Goal: Book appointment/travel/reservation

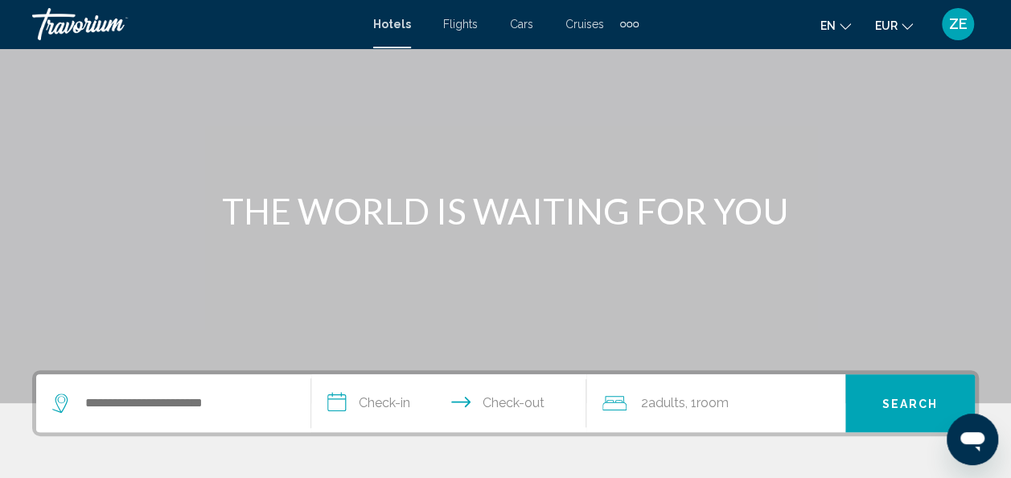
scroll to position [80, 0]
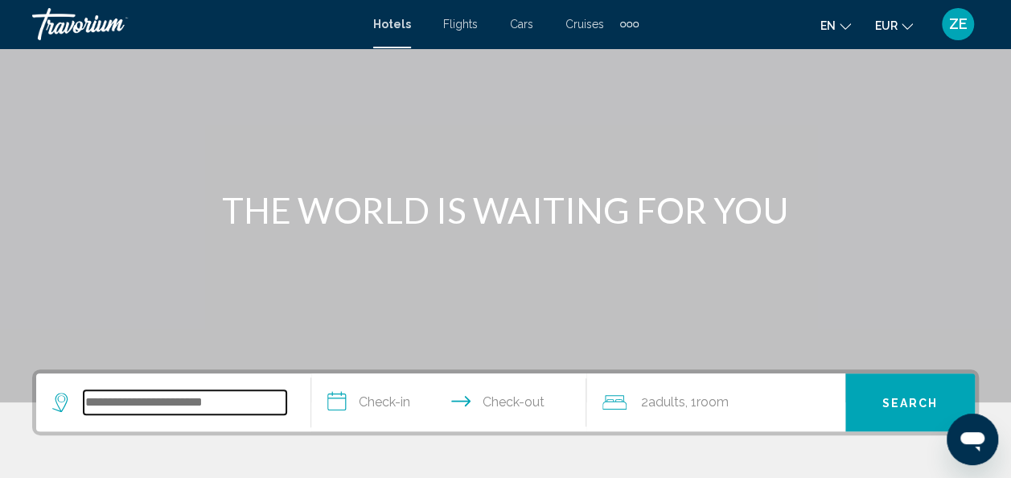
click at [195, 397] on input "Search widget" at bounding box center [185, 402] width 203 height 24
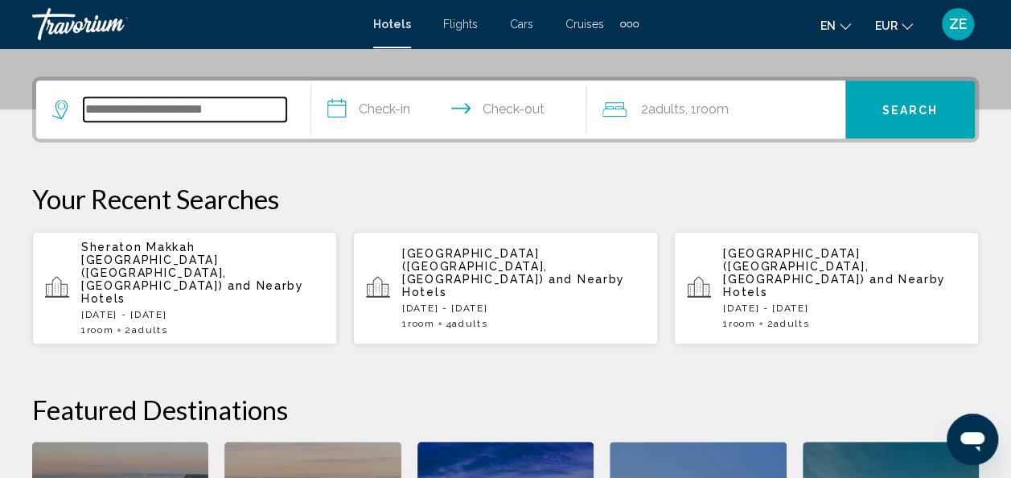
scroll to position [397, 0]
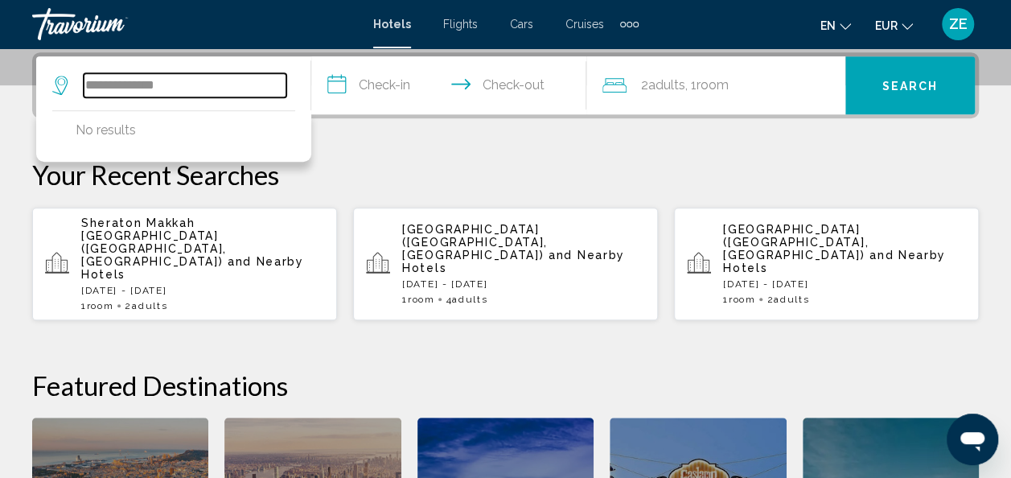
click at [97, 82] on input "**********" at bounding box center [185, 85] width 203 height 24
click at [209, 85] on input "**********" at bounding box center [185, 85] width 203 height 24
click at [105, 80] on input "**********" at bounding box center [185, 85] width 203 height 24
click at [206, 84] on input "**********" at bounding box center [185, 85] width 203 height 24
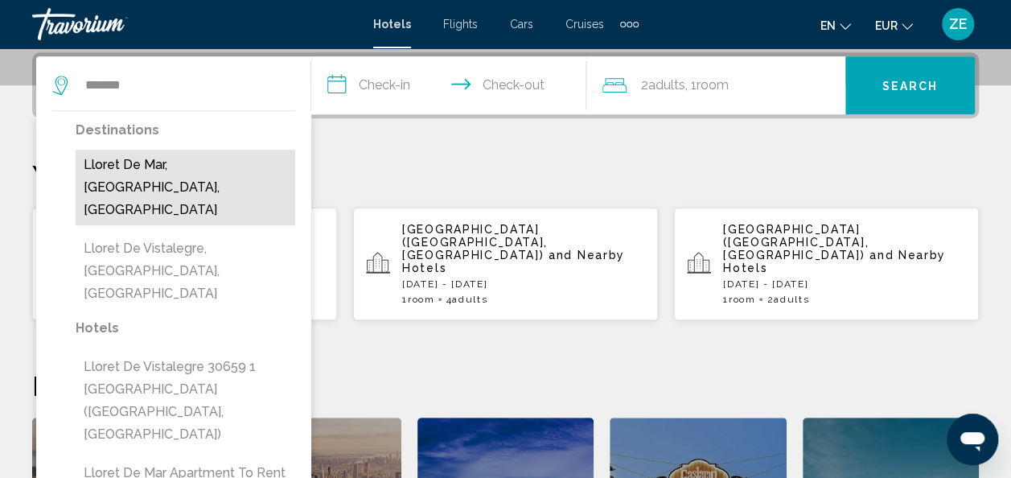
click at [146, 168] on button "Lloret De Mar, Costa Brava, Spain" at bounding box center [186, 188] width 220 height 76
type input "**********"
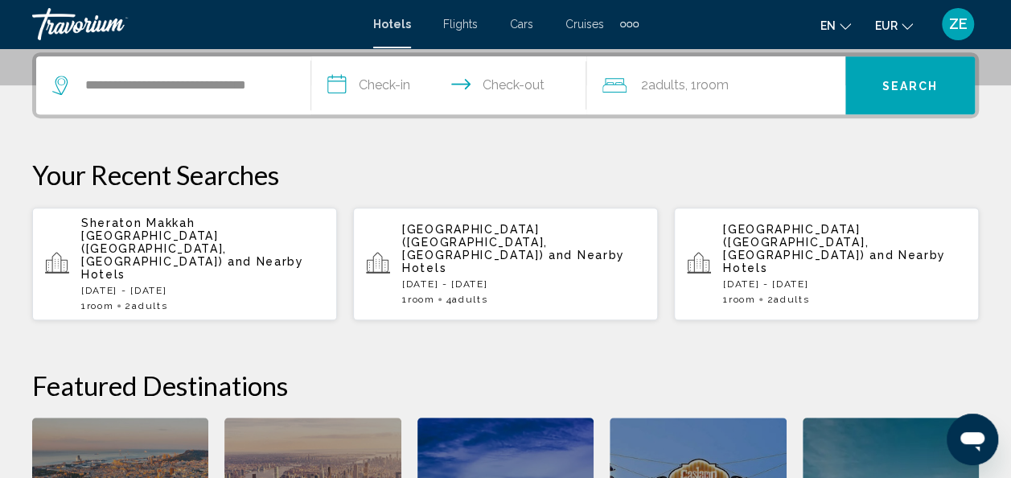
click at [391, 85] on input "**********" at bounding box center [452, 87] width 282 height 63
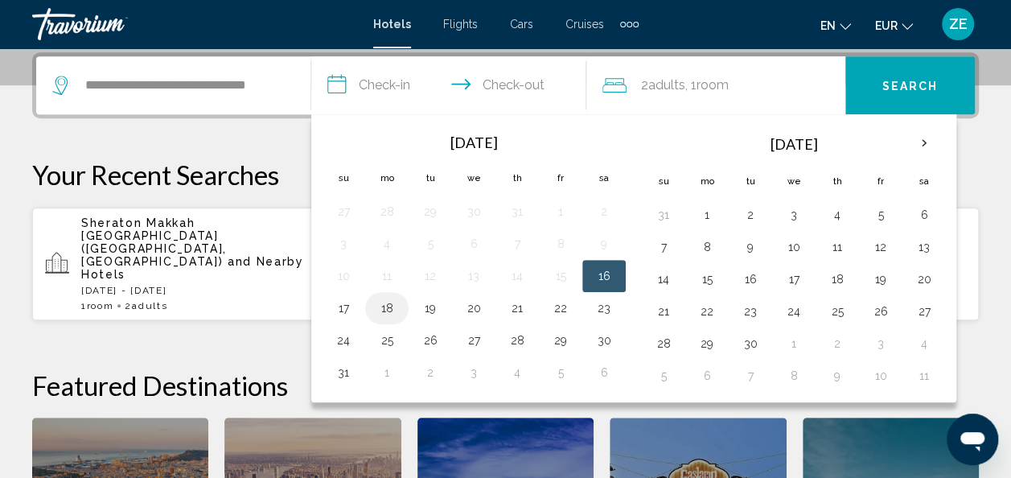
click at [389, 301] on button "18" at bounding box center [387, 308] width 26 height 23
click at [425, 302] on button "19" at bounding box center [430, 308] width 26 height 23
type input "**********"
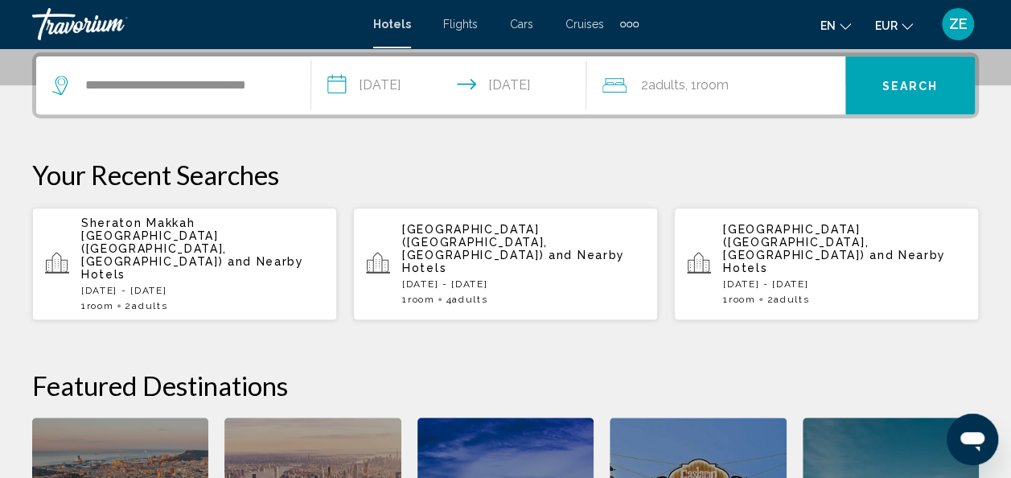
click at [702, 79] on span "Room" at bounding box center [713, 84] width 32 height 15
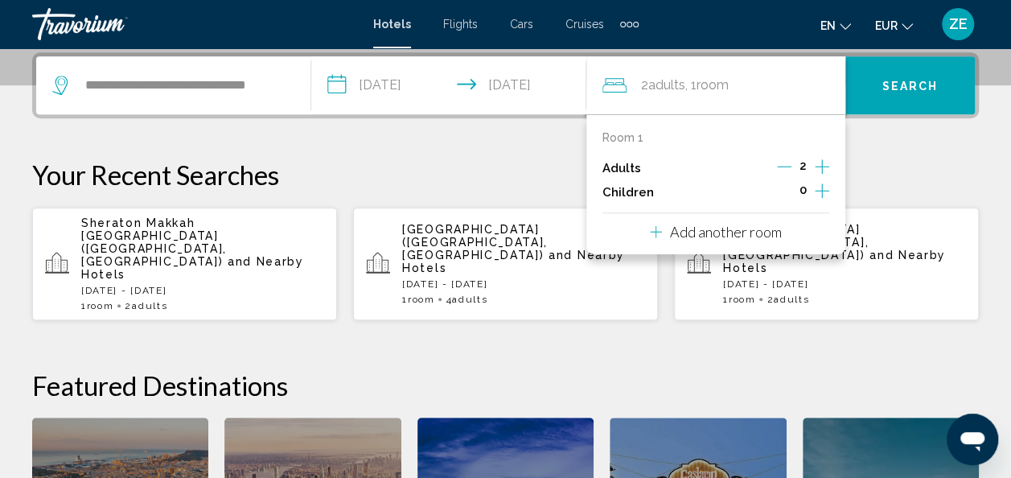
click at [781, 165] on icon "Decrement adults" at bounding box center [784, 166] width 14 height 14
click at [824, 191] on icon "Increment children" at bounding box center [822, 190] width 14 height 19
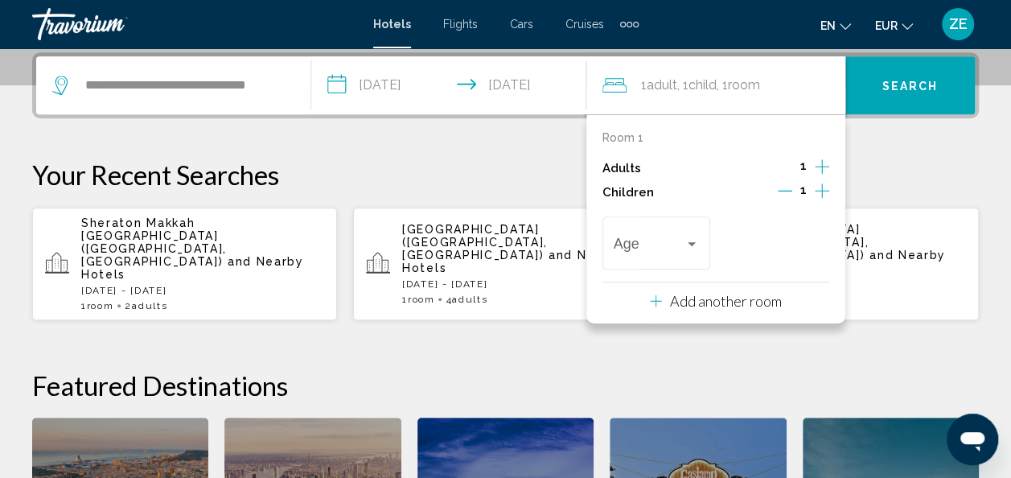
click at [824, 191] on icon "Increment children" at bounding box center [822, 190] width 14 height 19
click at [783, 224] on div "Age" at bounding box center [776, 240] width 86 height 57
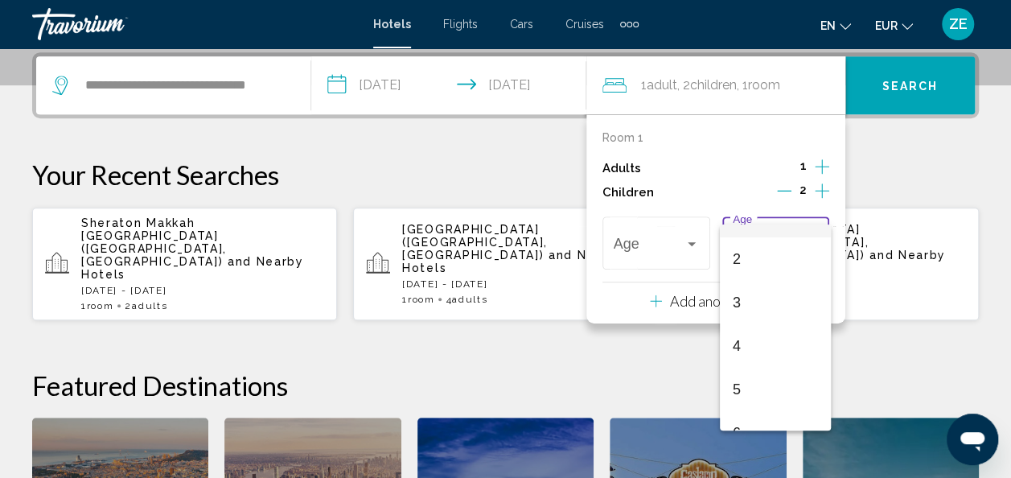
scroll to position [171, 0]
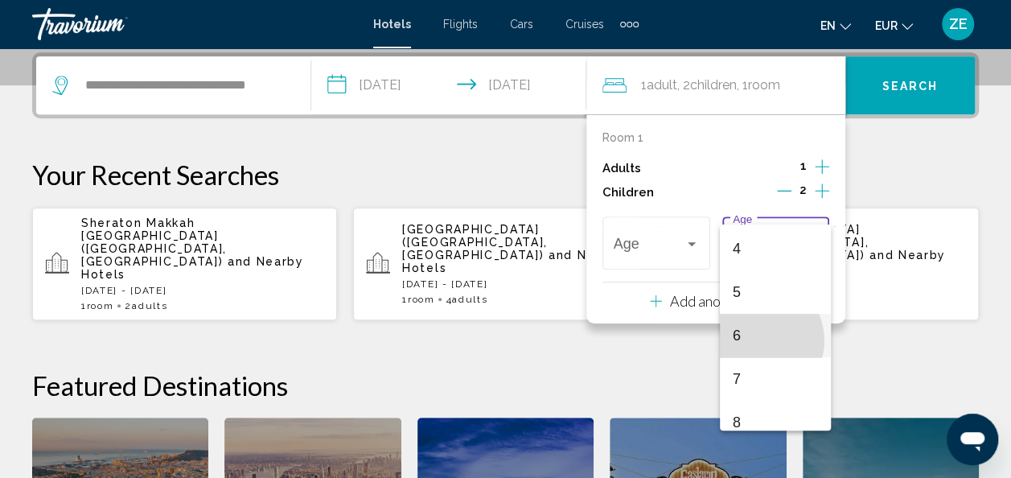
click at [753, 340] on span "6" at bounding box center [776, 335] width 86 height 43
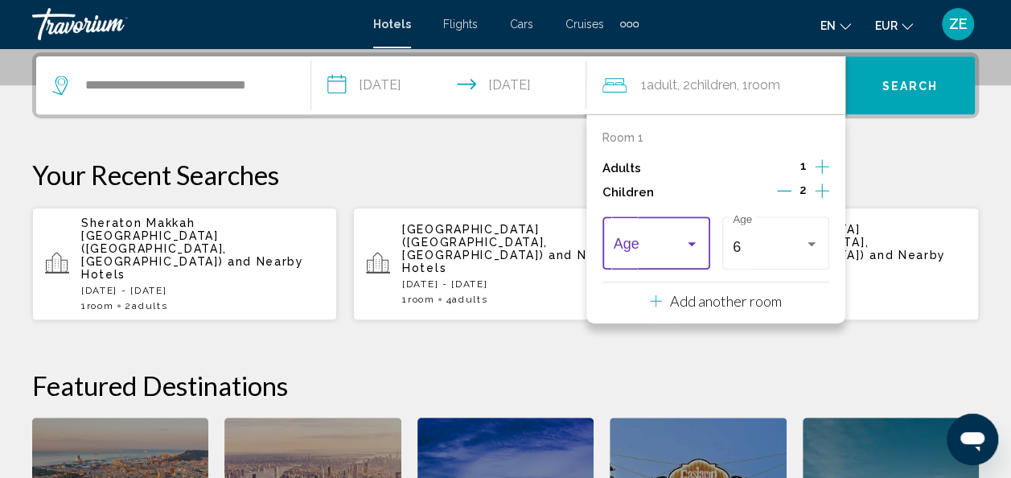
click at [644, 248] on span "Travelers: 1 adult, 2 children" at bounding box center [650, 247] width 72 height 16
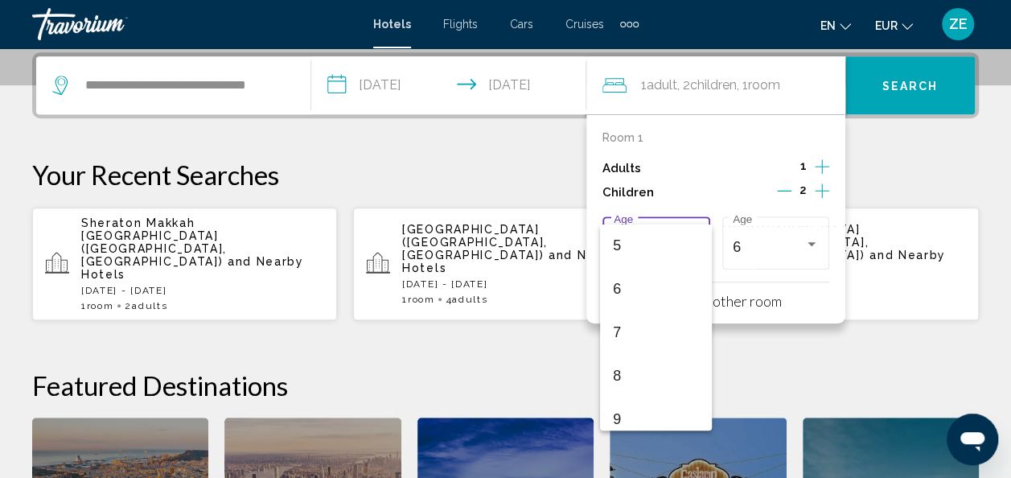
scroll to position [224, 0]
click at [639, 375] on span "8" at bounding box center [656, 369] width 86 height 43
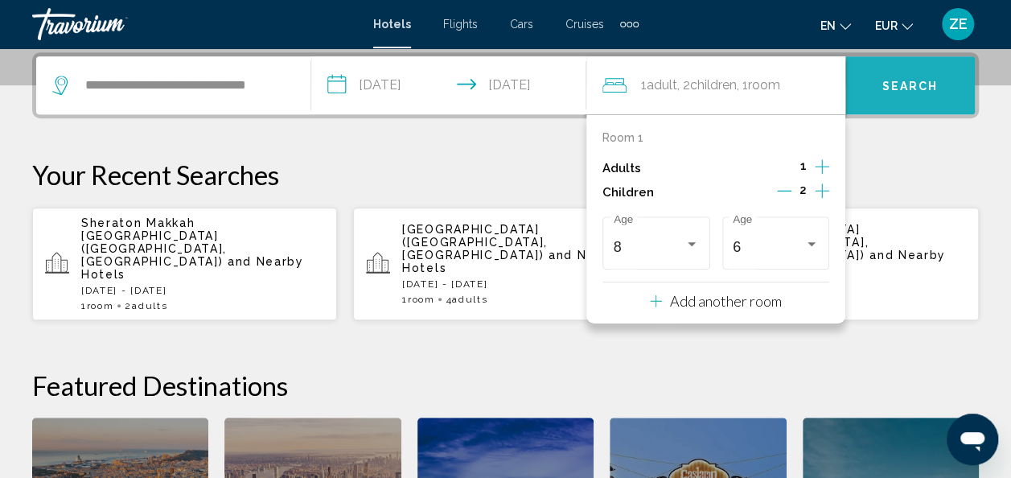
click at [917, 95] on button "Search" at bounding box center [910, 85] width 130 height 58
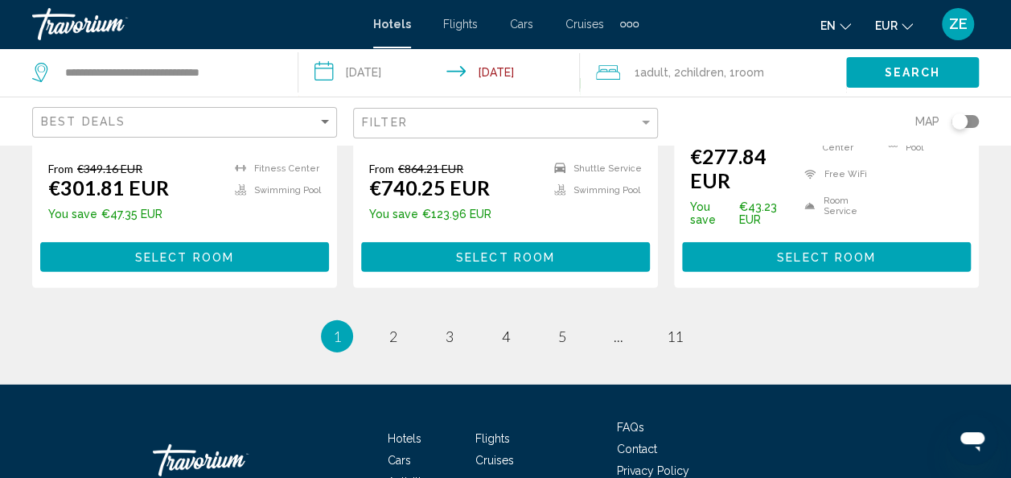
scroll to position [2326, 0]
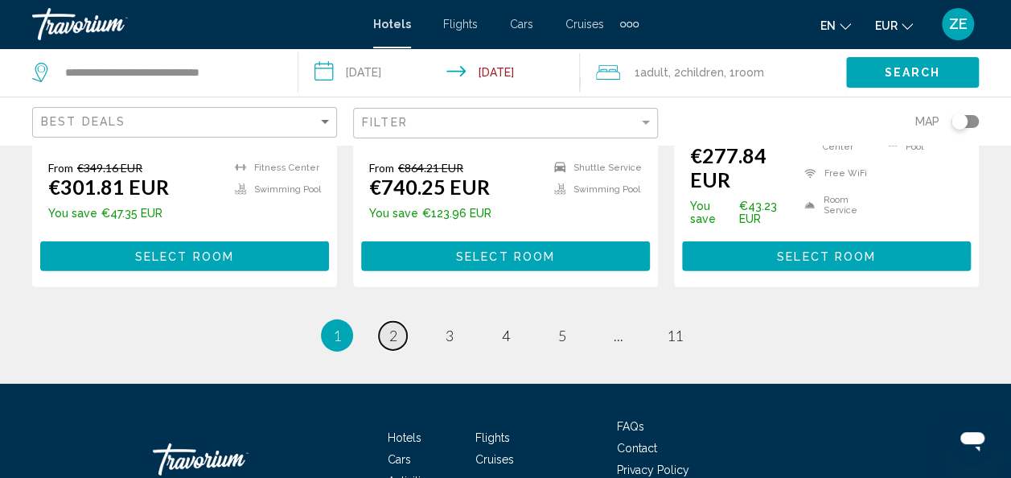
click at [399, 323] on link "page 2" at bounding box center [393, 336] width 28 height 28
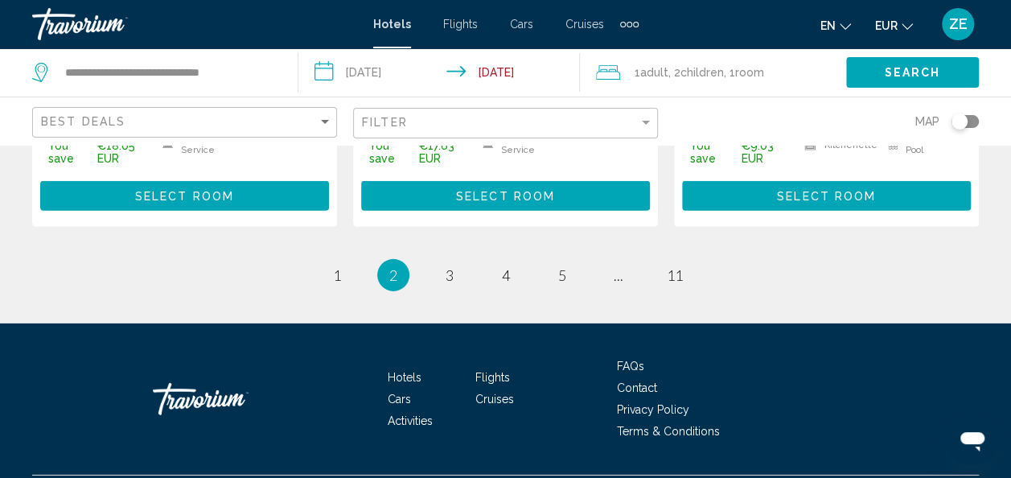
scroll to position [2382, 0]
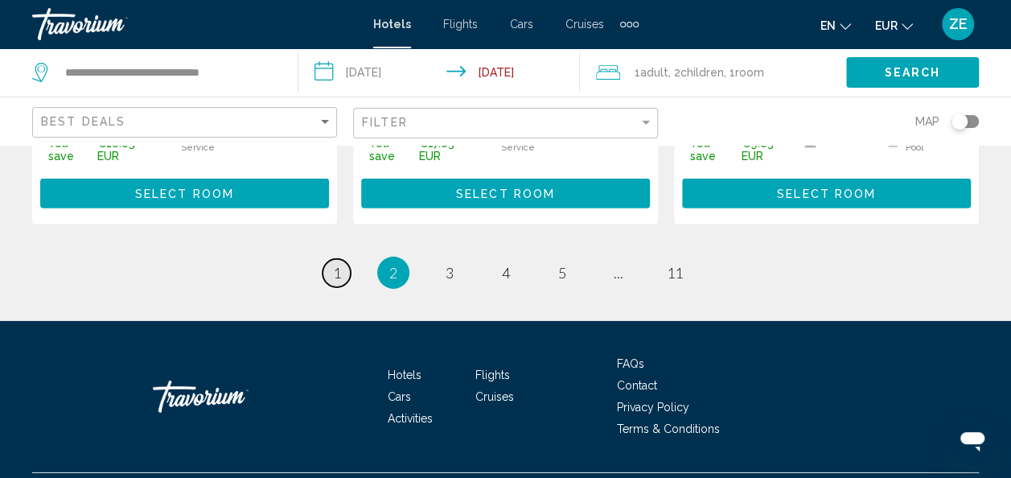
click at [331, 283] on link "page 1" at bounding box center [337, 273] width 28 height 28
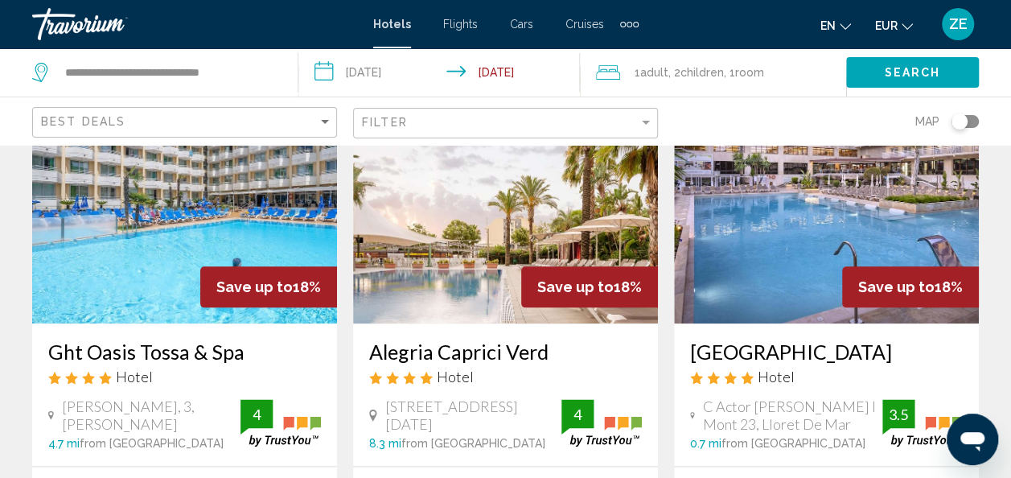
scroll to position [750, 0]
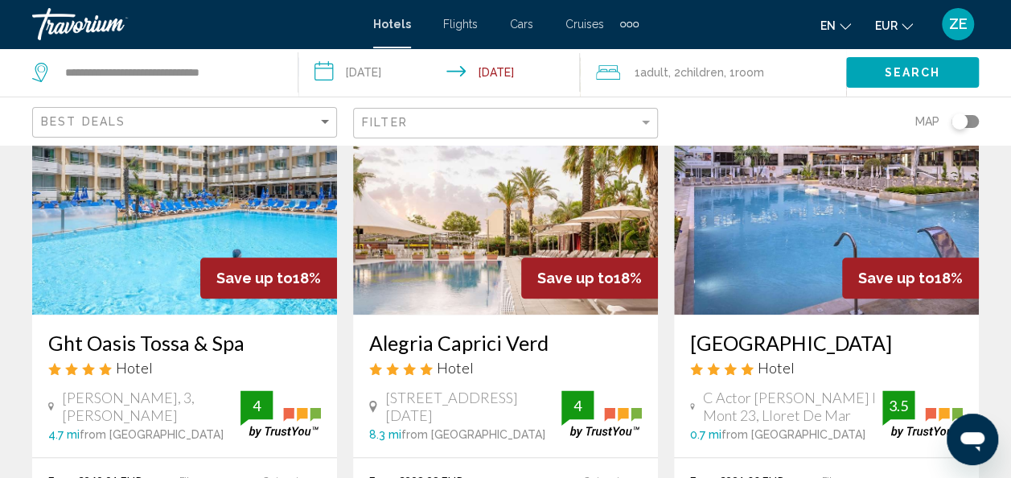
click at [794, 180] on img "Main content" at bounding box center [826, 185] width 305 height 257
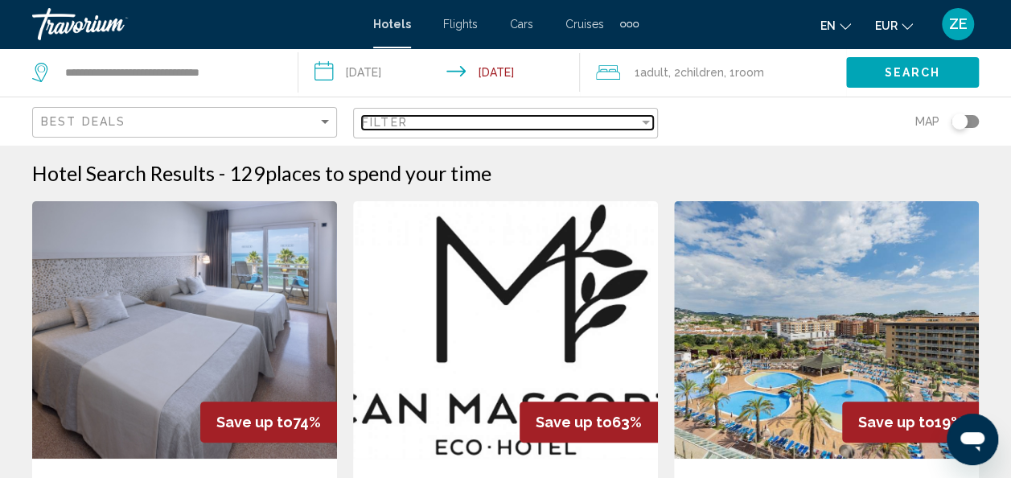
click at [405, 128] on span "Filter" at bounding box center [385, 122] width 46 height 13
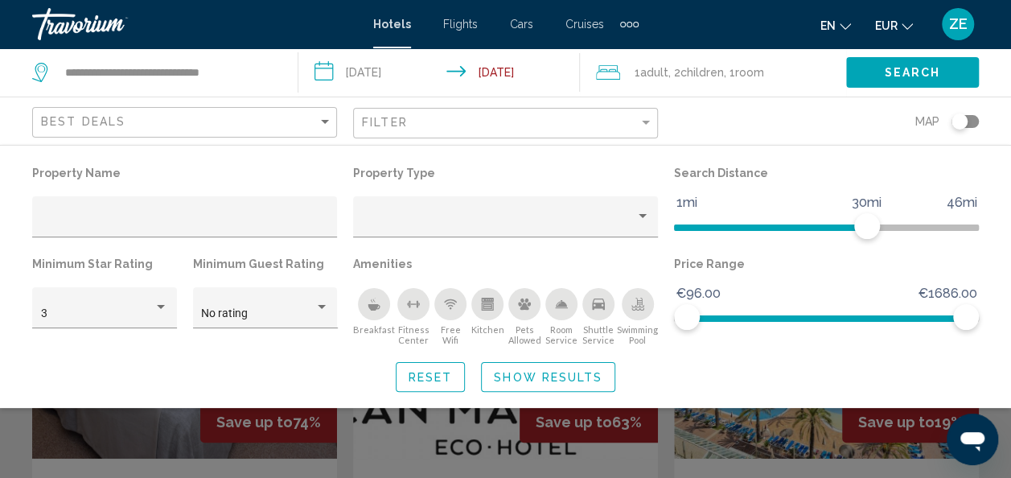
click at [188, 111] on div "Best Deals" at bounding box center [186, 123] width 291 height 30
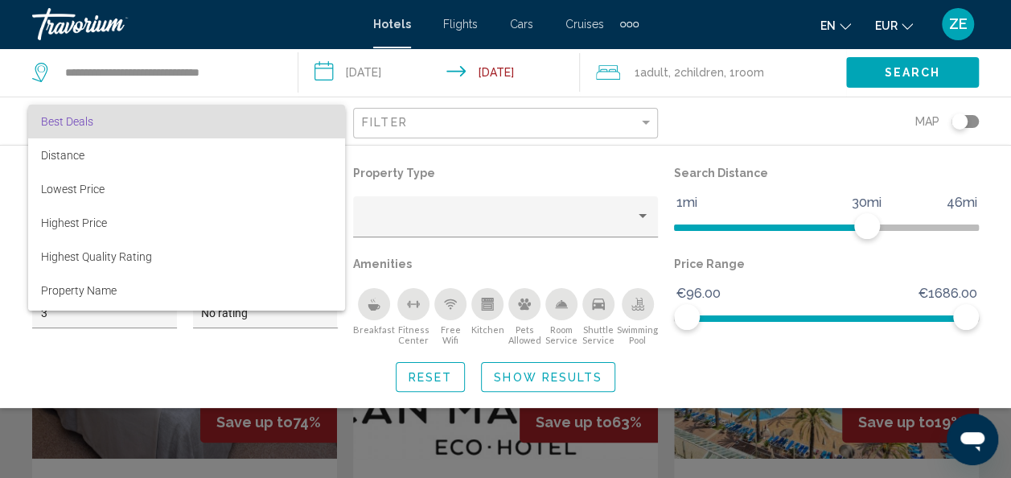
click at [465, 117] on div at bounding box center [505, 239] width 1011 height 478
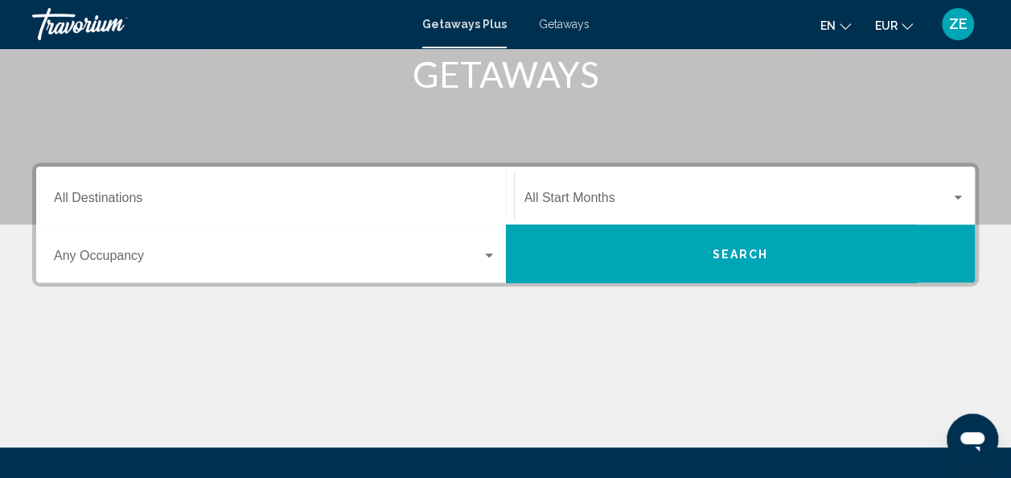
scroll to position [261, 0]
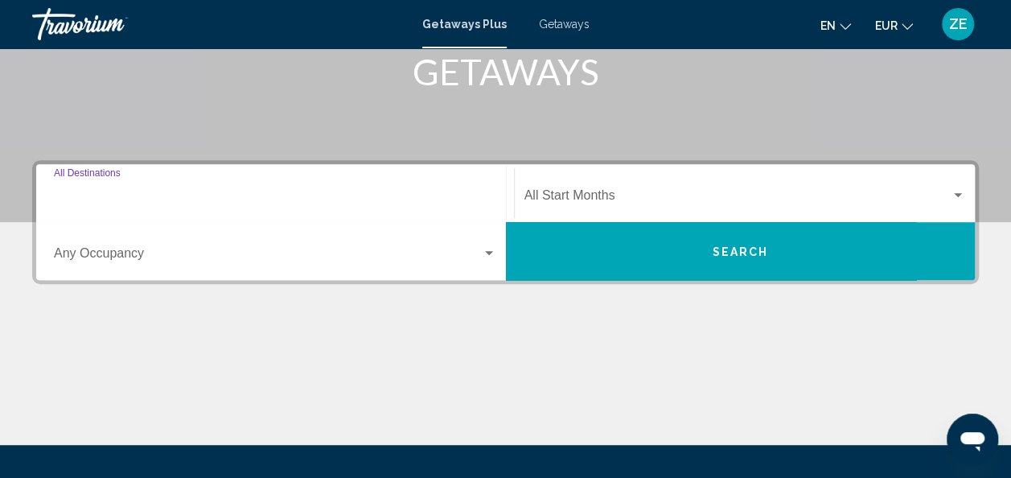
click at [372, 202] on input "Destination All Destinations" at bounding box center [275, 198] width 442 height 14
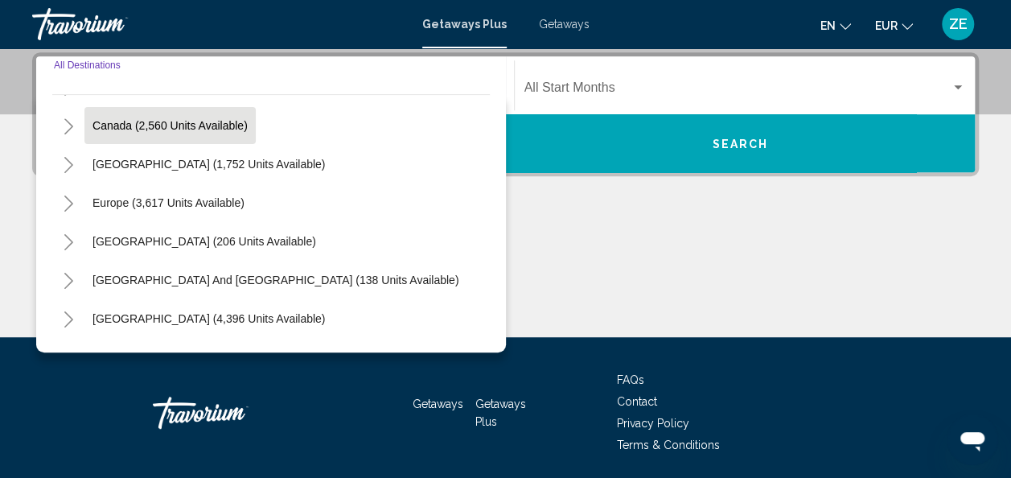
scroll to position [117, 0]
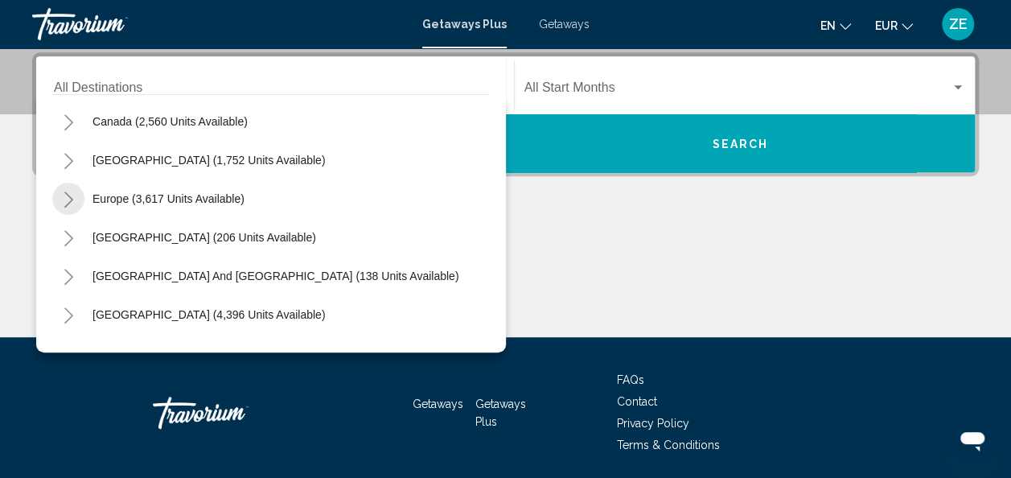
click at [70, 190] on button "Toggle Europe (3,617 units available)" at bounding box center [68, 199] width 32 height 32
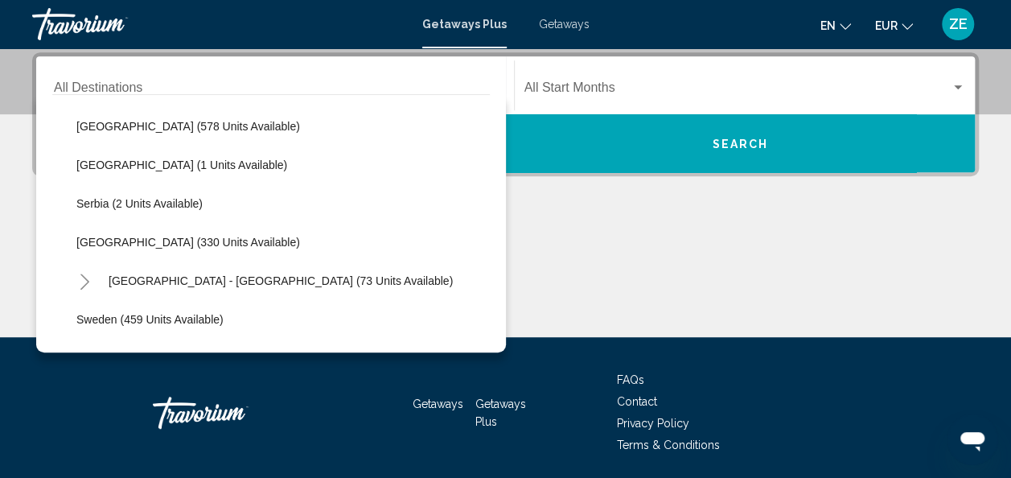
scroll to position [584, 0]
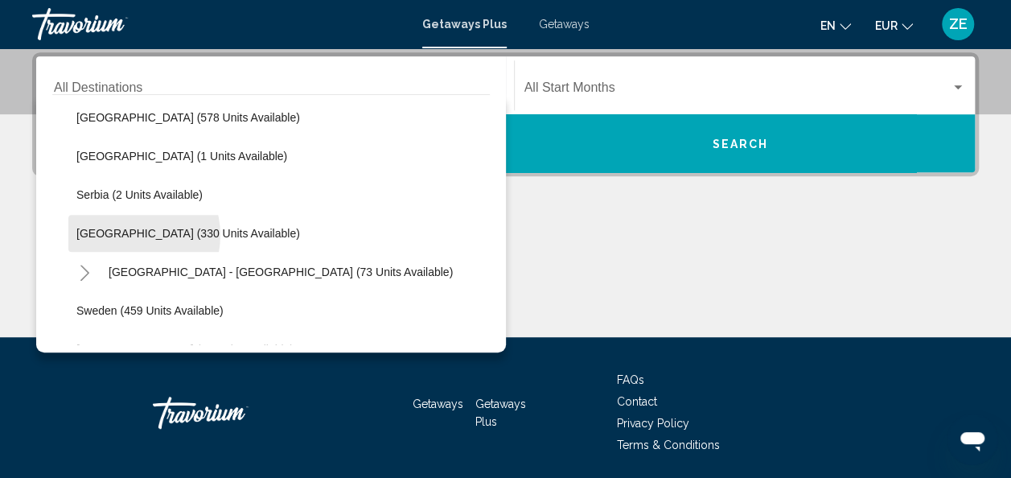
click at [128, 234] on span "[GEOGRAPHIC_DATA] (330 units available)" at bounding box center [188, 233] width 224 height 13
type input "**********"
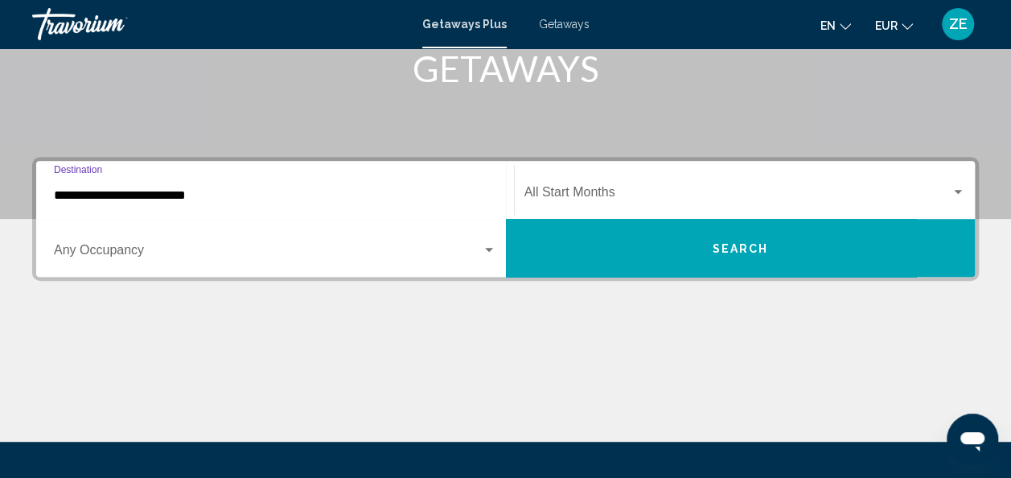
scroll to position [264, 0]
click at [700, 193] on span "Search widget" at bounding box center [737, 195] width 427 height 14
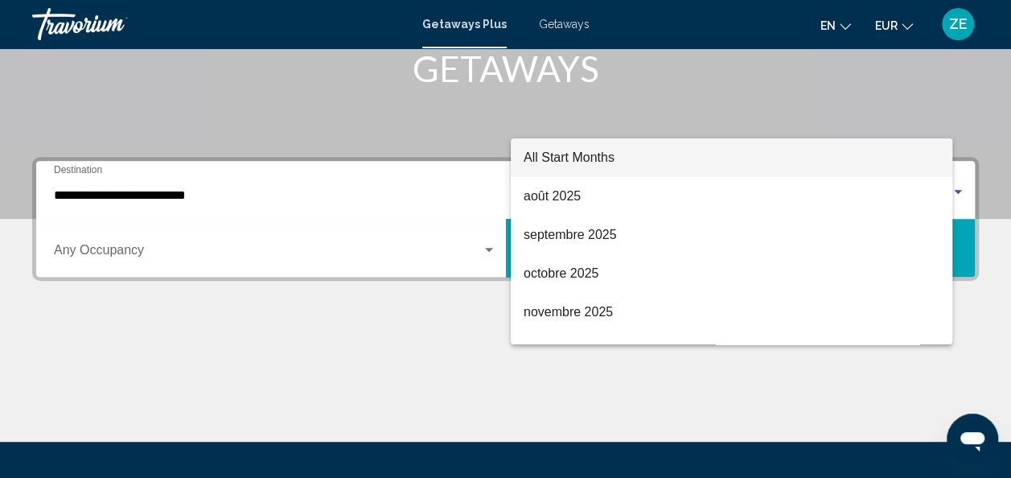
scroll to position [368, 0]
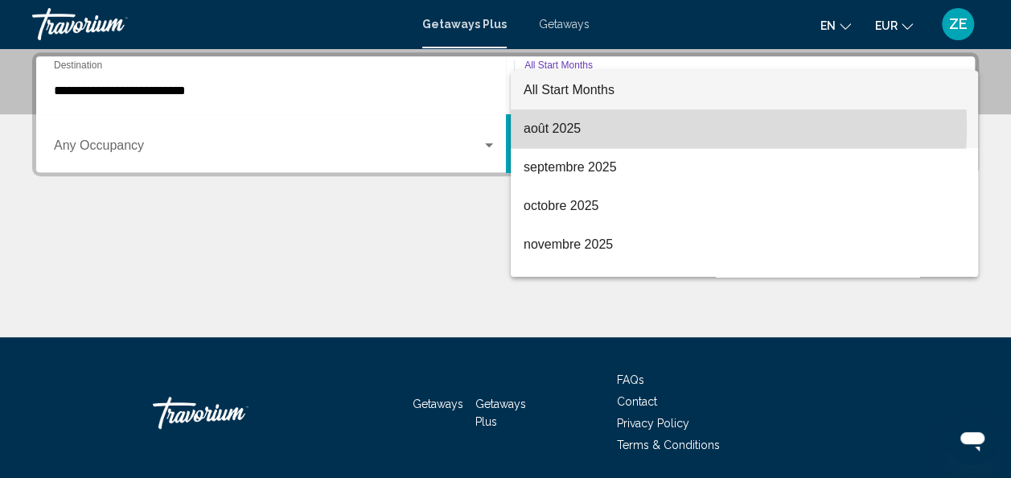
click at [586, 125] on span "août 2025" at bounding box center [745, 128] width 442 height 39
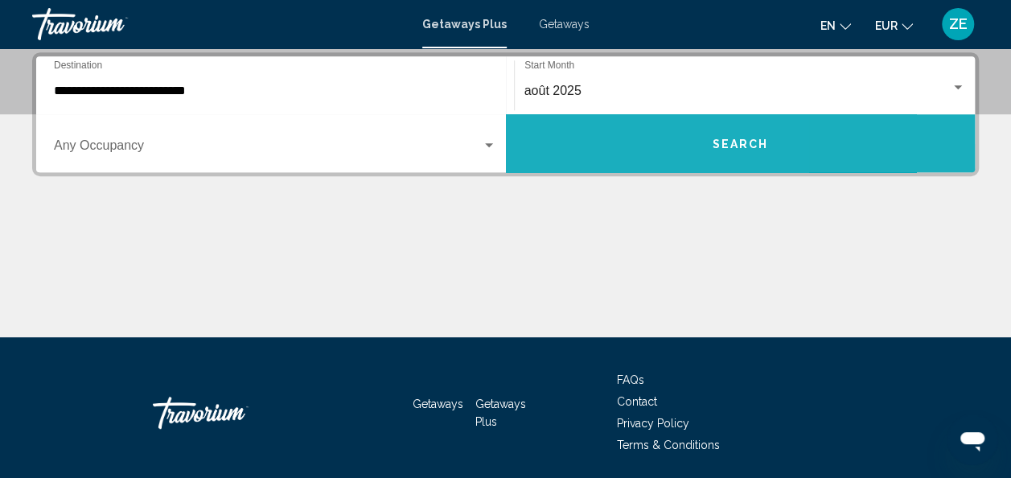
click at [586, 125] on button "Search" at bounding box center [741, 143] width 470 height 58
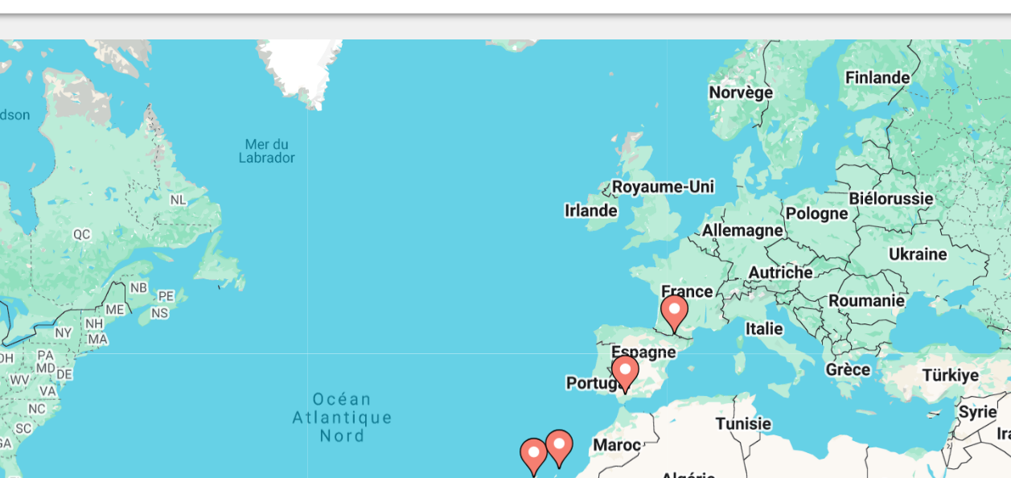
scroll to position [1, 0]
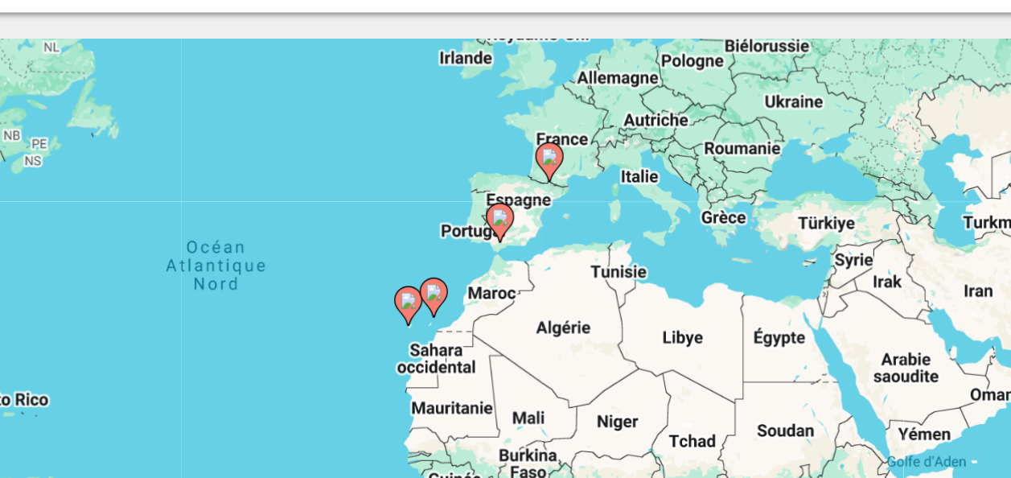
drag, startPoint x: 657, startPoint y: 376, endPoint x: 584, endPoint y: 287, distance: 114.8
click at [584, 287] on div "Pour activer le glissement avec le clavier, appuyez sur Alt+Entrée. Une fois ce…" at bounding box center [505, 401] width 947 height 483
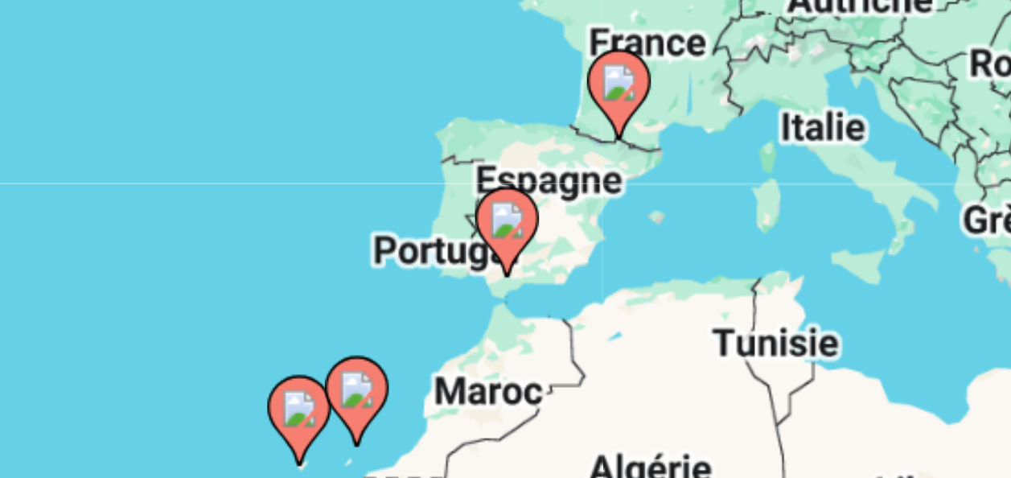
click at [576, 226] on image "Main content" at bounding box center [574, 226] width 10 height 10
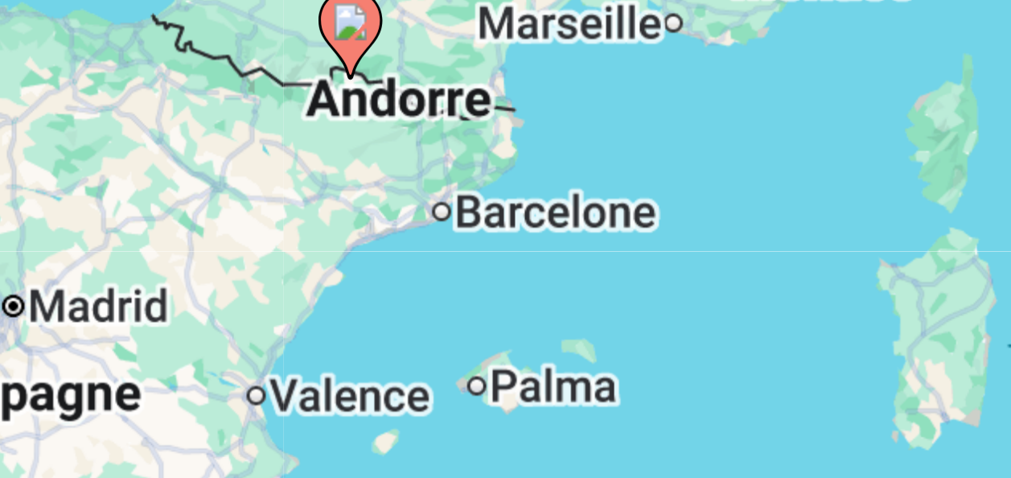
scroll to position [24, 0]
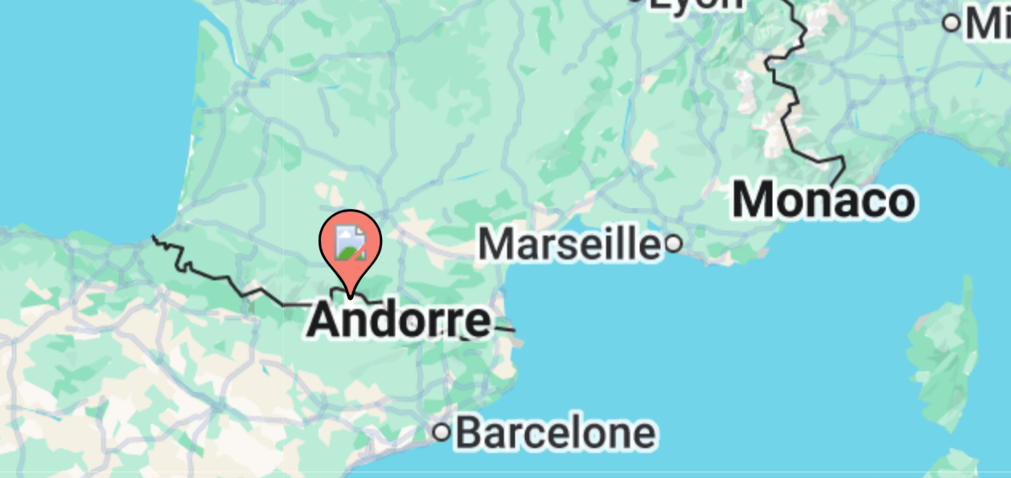
click at [507, 364] on image "Main content" at bounding box center [506, 363] width 10 height 10
type input "**********"
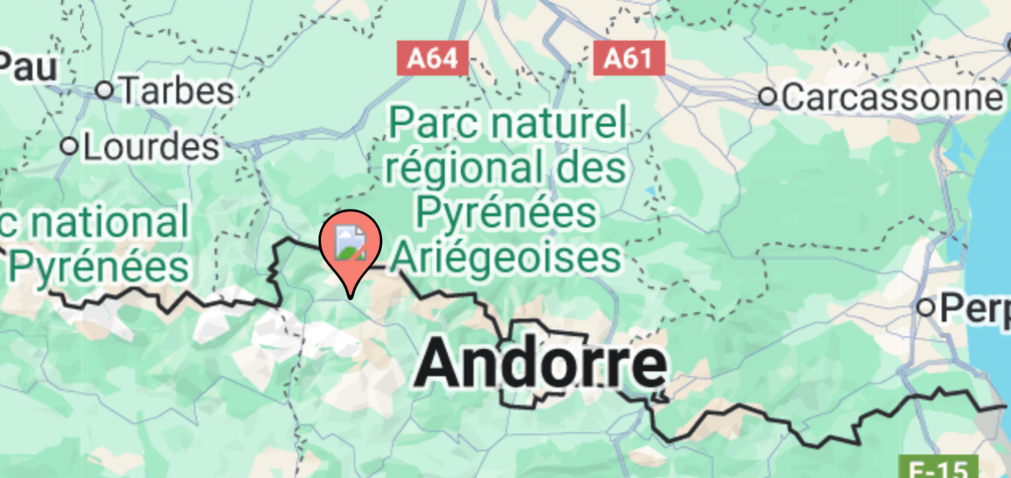
click at [507, 364] on image "Main content" at bounding box center [506, 363] width 10 height 10
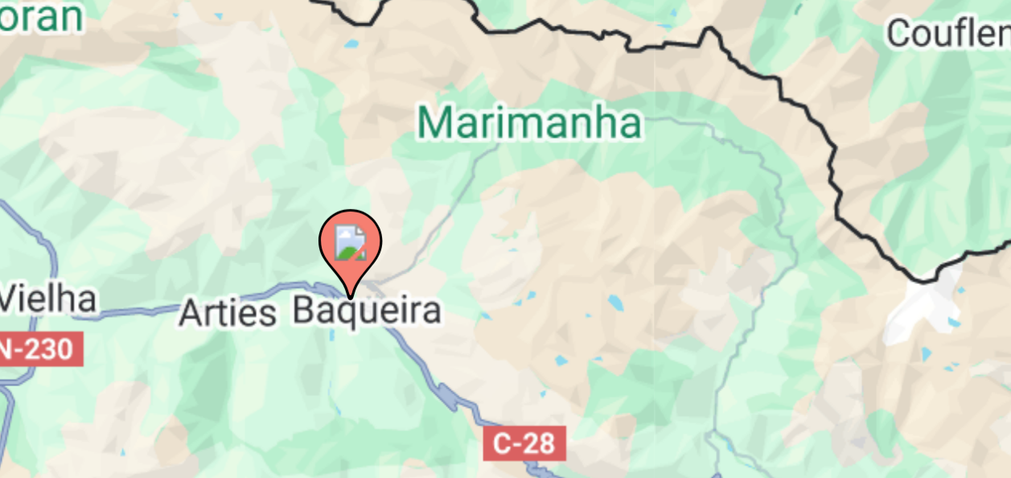
click at [507, 364] on image "Main content" at bounding box center [506, 363] width 10 height 10
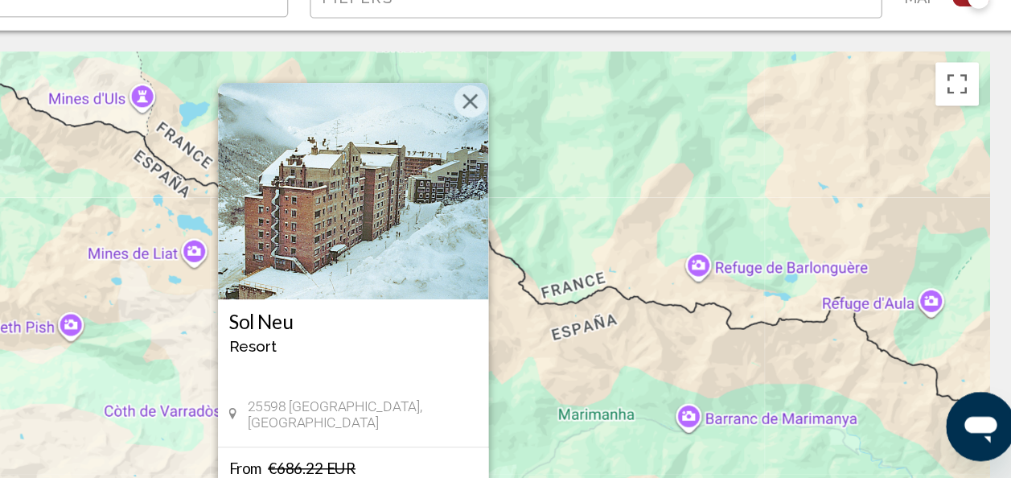
scroll to position [0, 0]
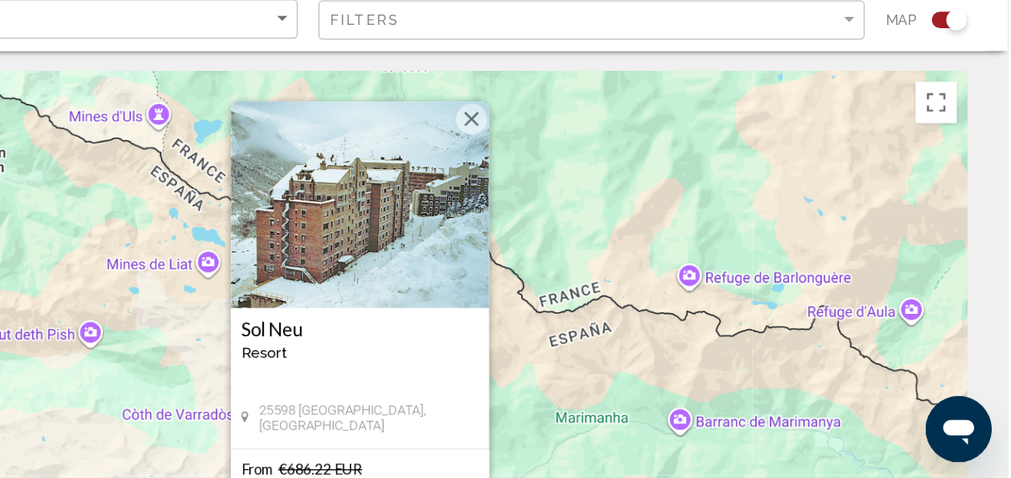
click at [594, 199] on button "Fermer" at bounding box center [593, 198] width 24 height 24
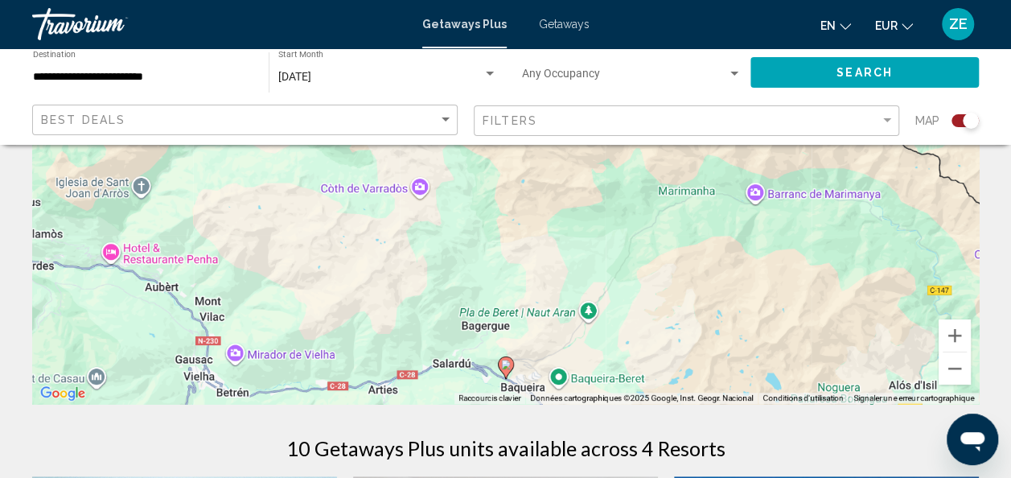
scroll to position [272, 0]
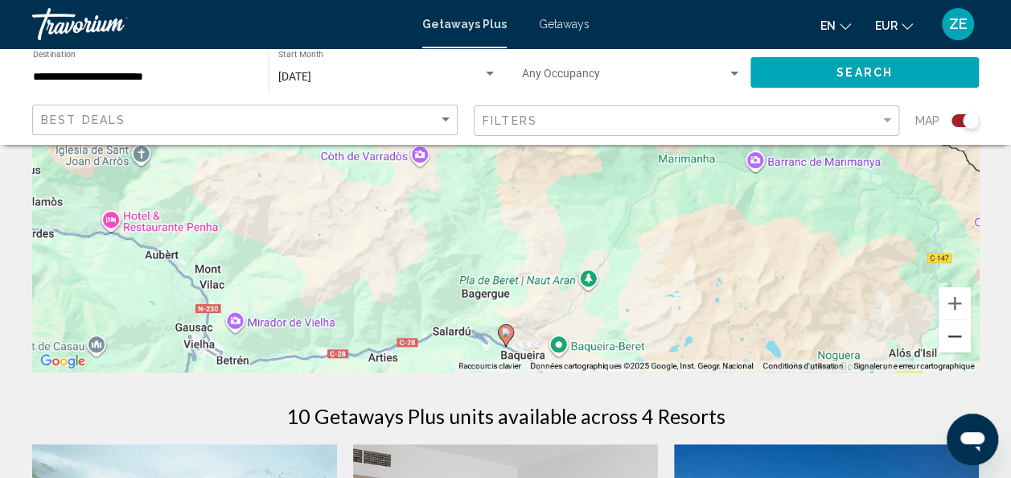
click at [960, 346] on button "Zoom arrière" at bounding box center [955, 336] width 32 height 32
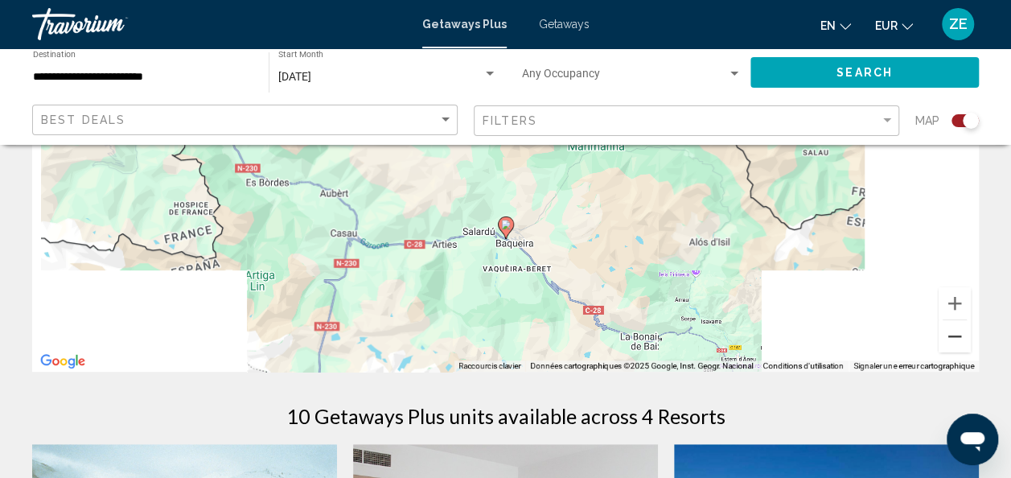
click at [960, 346] on button "Zoom arrière" at bounding box center [955, 336] width 32 height 32
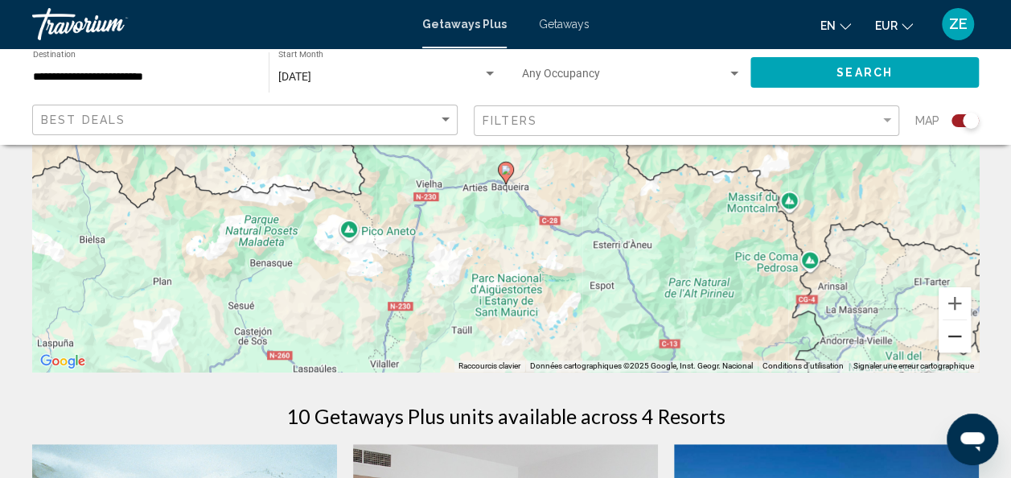
click at [960, 346] on button "Zoom arrière" at bounding box center [955, 336] width 32 height 32
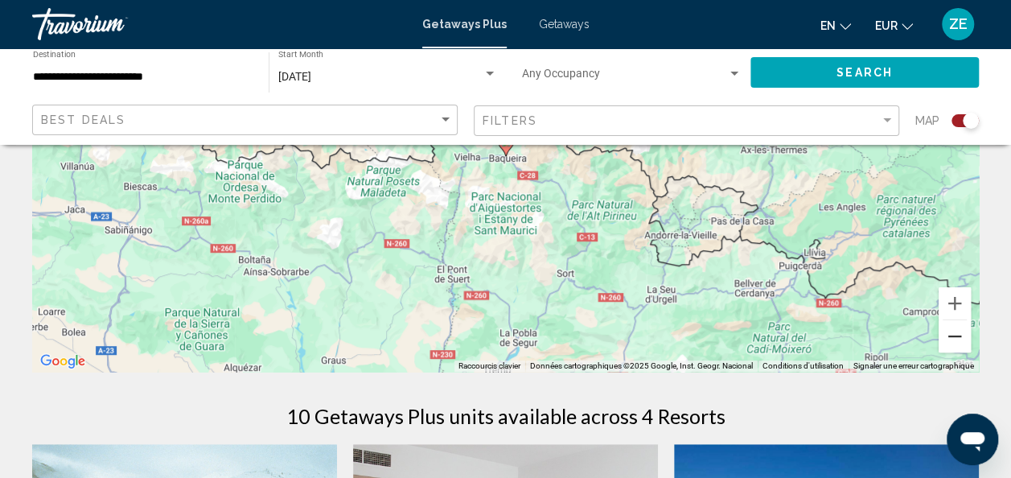
click at [960, 346] on button "Zoom arrière" at bounding box center [955, 336] width 32 height 32
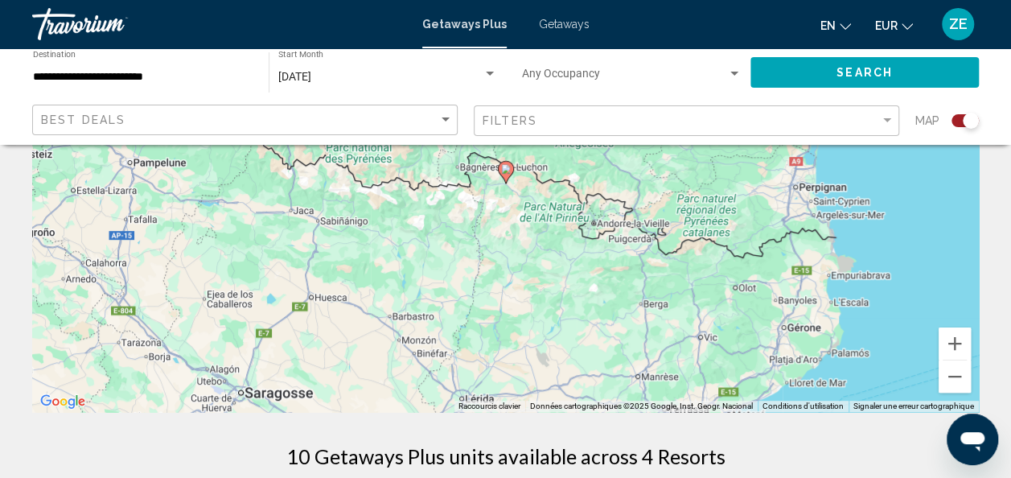
scroll to position [230, 0]
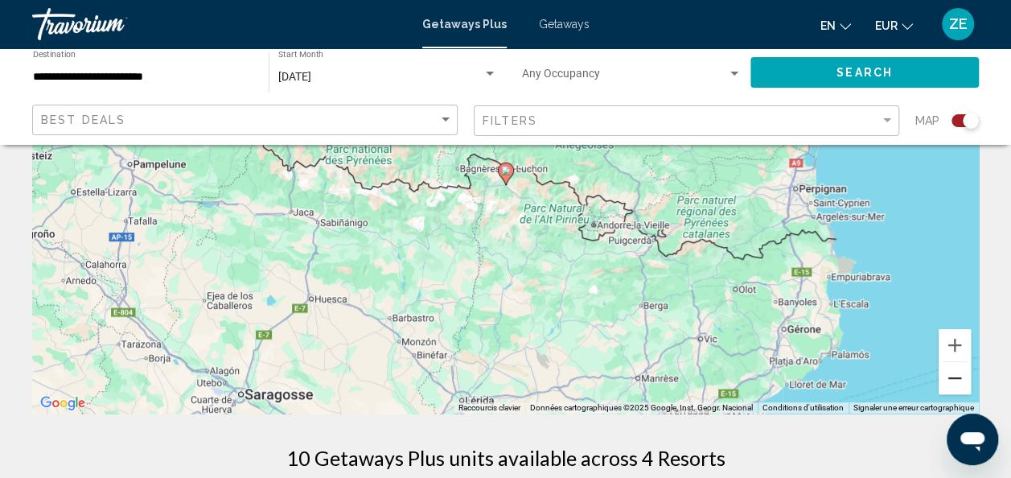
click at [959, 381] on button "Zoom arrière" at bounding box center [955, 378] width 32 height 32
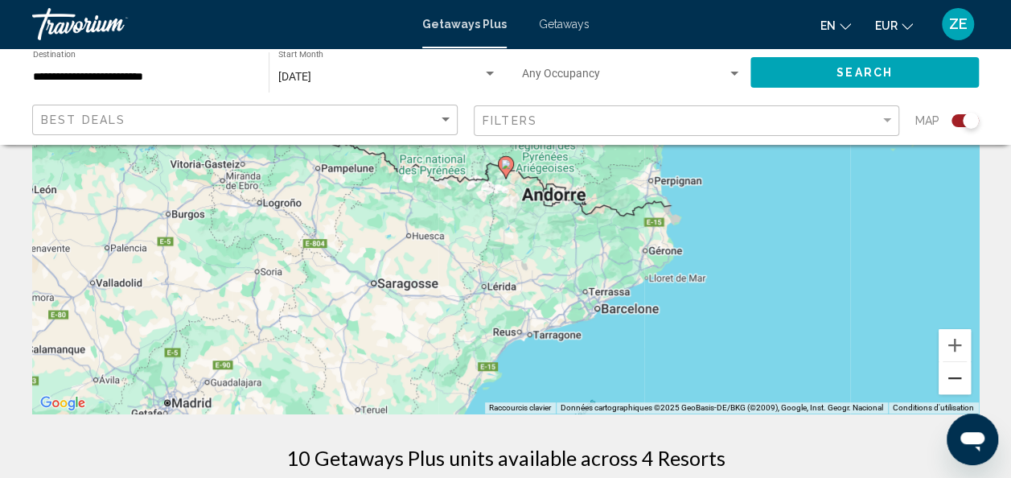
click at [959, 381] on button "Zoom arrière" at bounding box center [955, 378] width 32 height 32
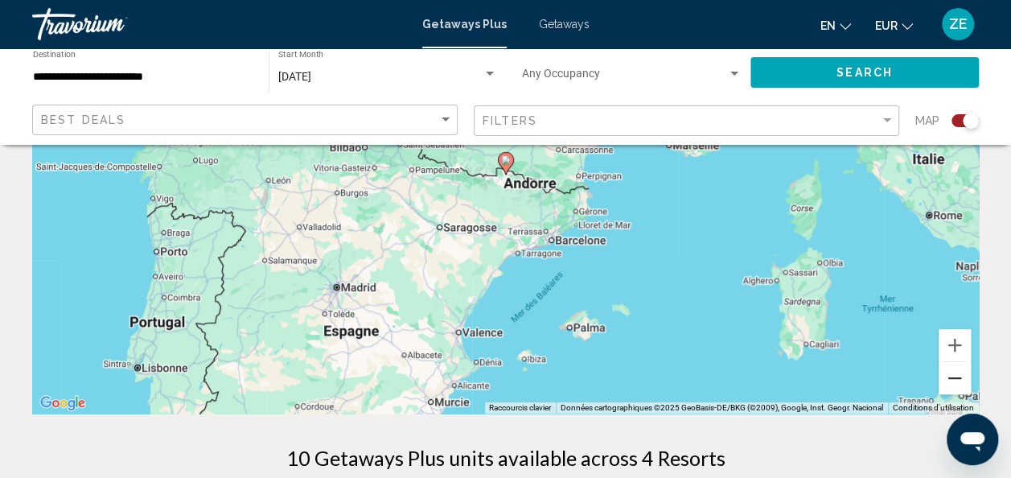
click at [959, 381] on button "Zoom arrière" at bounding box center [955, 378] width 32 height 32
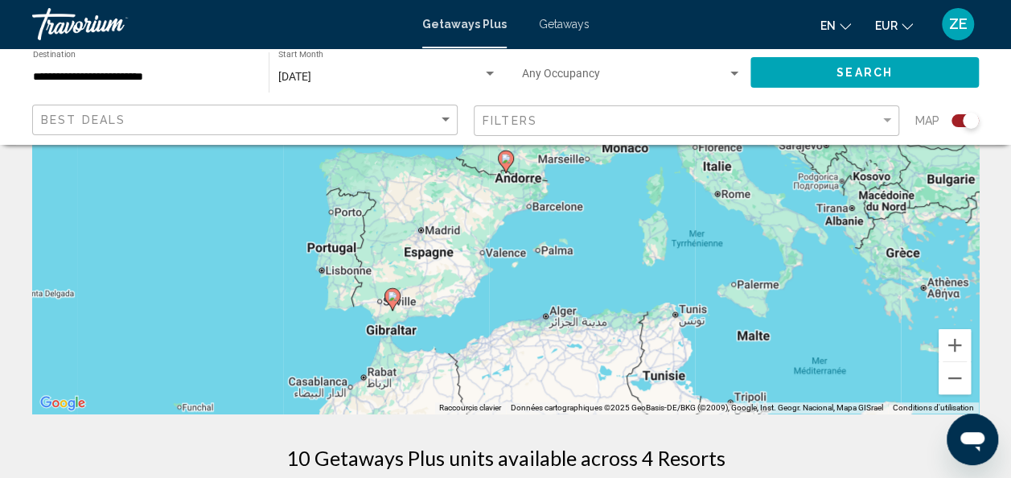
click at [396, 294] on image "Main content" at bounding box center [393, 296] width 10 height 10
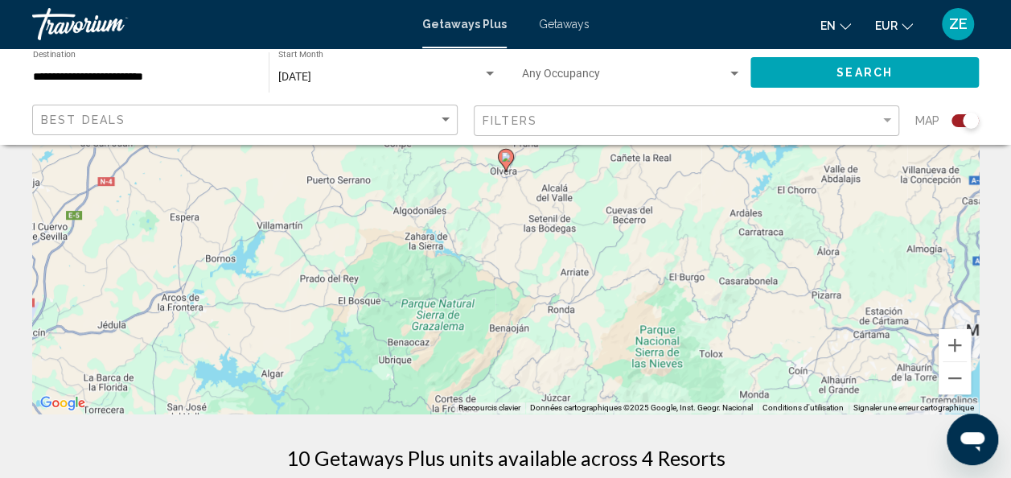
click at [507, 162] on icon "Main content" at bounding box center [505, 160] width 14 height 21
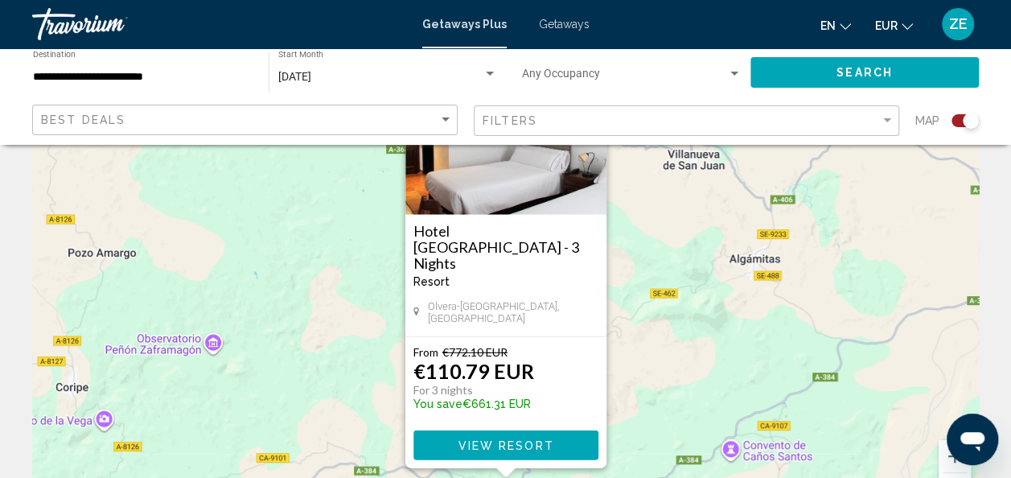
scroll to position [121, 0]
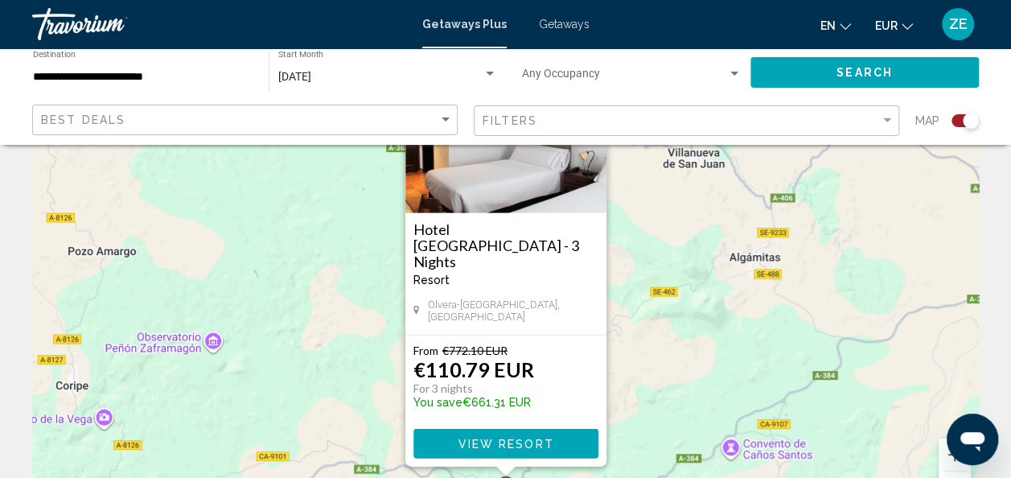
click at [438, 438] on button "View Resort" at bounding box center [505, 444] width 185 height 30
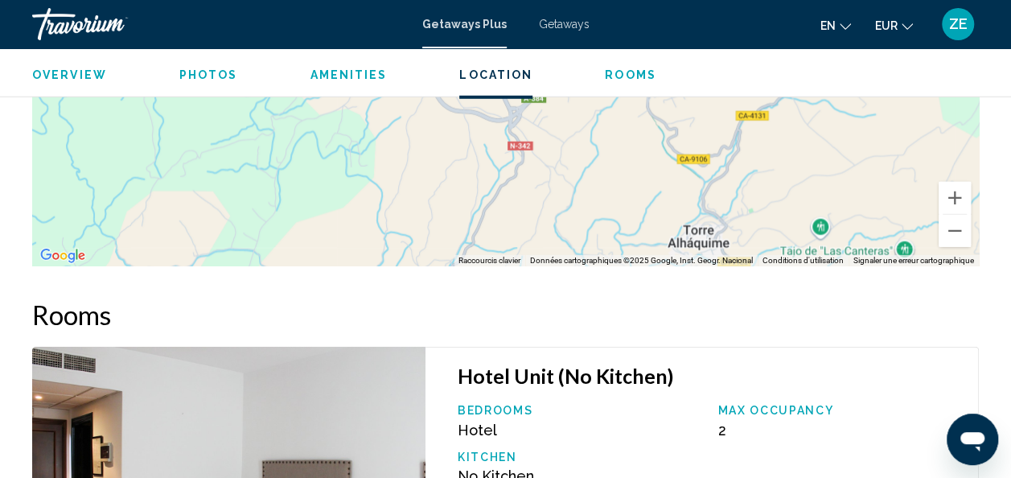
scroll to position [2063, 0]
